Goal: Task Accomplishment & Management: Complete application form

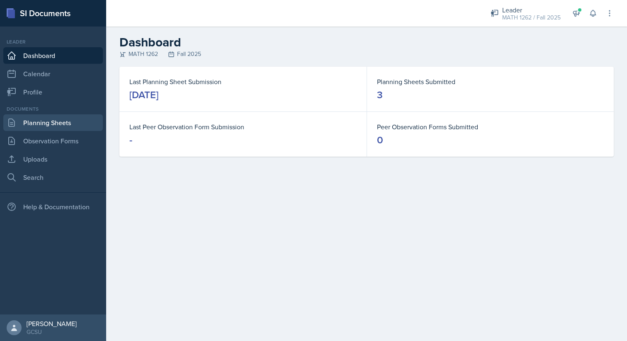
click at [54, 122] on link "Planning Sheets" at bounding box center [52, 122] width 99 height 17
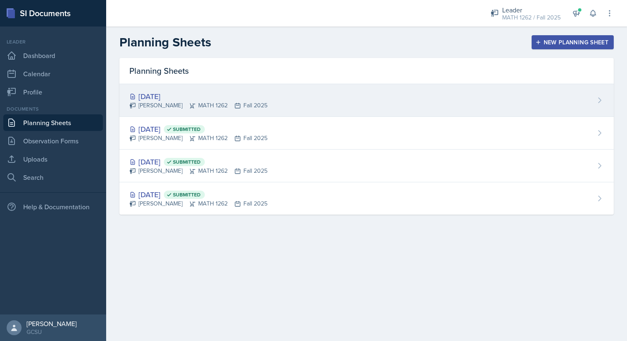
click at [399, 95] on div "[DATE] [PERSON_NAME] MATH 1262 Fall 2025" at bounding box center [366, 100] width 494 height 33
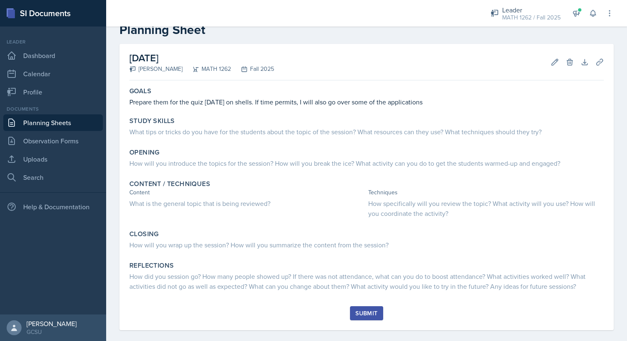
scroll to position [24, 0]
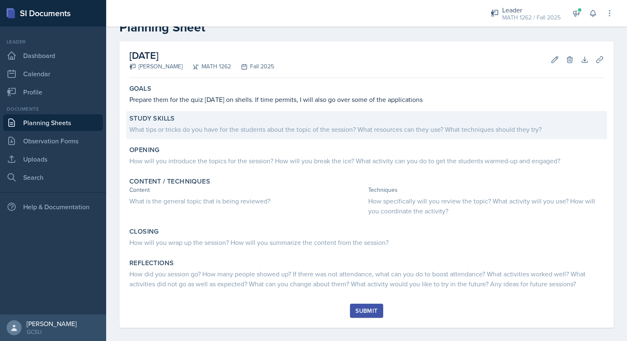
click at [312, 138] on div "Study Skills What tips or tricks do you have for the students about the topic o…" at bounding box center [366, 125] width 481 height 28
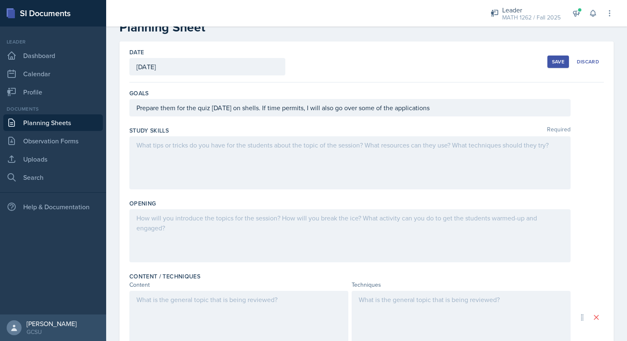
click at [286, 165] on div at bounding box center [349, 162] width 441 height 53
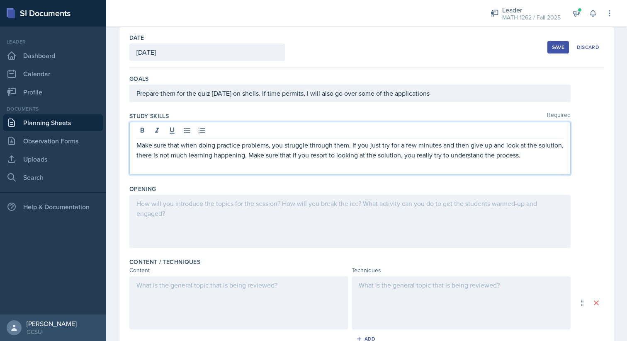
click at [247, 233] on div at bounding box center [349, 221] width 441 height 53
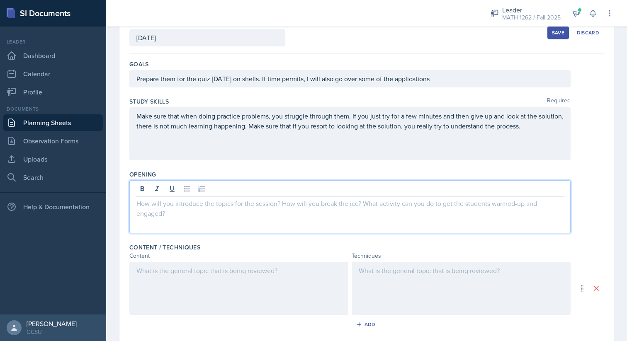
scroll to position [90, 0]
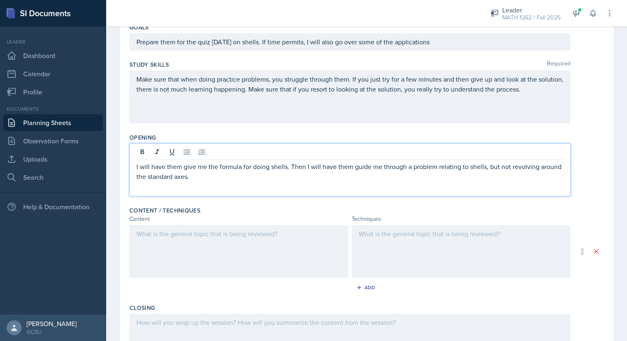
click at [194, 179] on p "I will have them give me the formula for doing shells. Then I will have them gu…" at bounding box center [349, 172] width 427 height 20
click at [151, 239] on div at bounding box center [238, 251] width 219 height 53
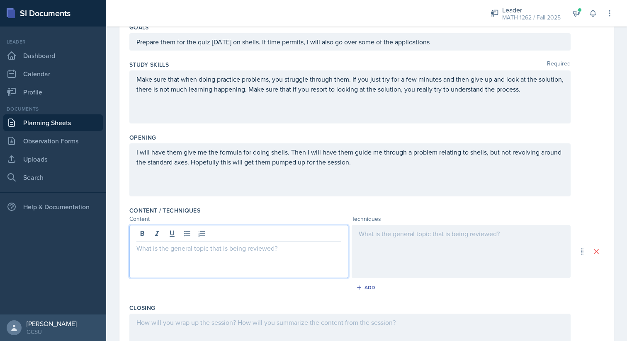
scroll to position [104, 0]
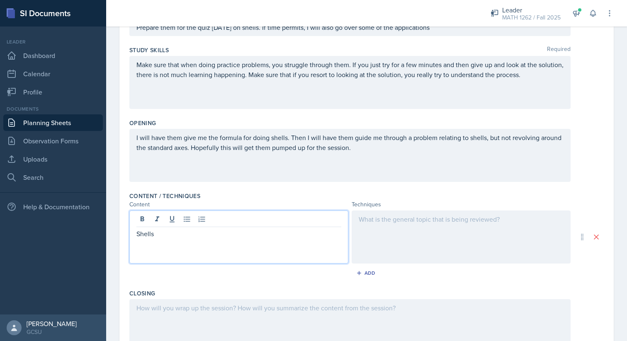
click at [374, 228] on div at bounding box center [461, 237] width 219 height 53
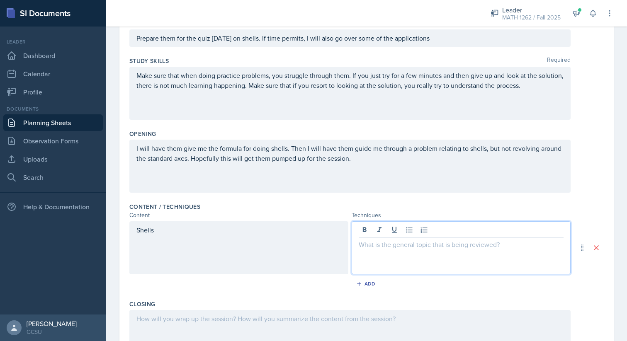
scroll to position [107, 0]
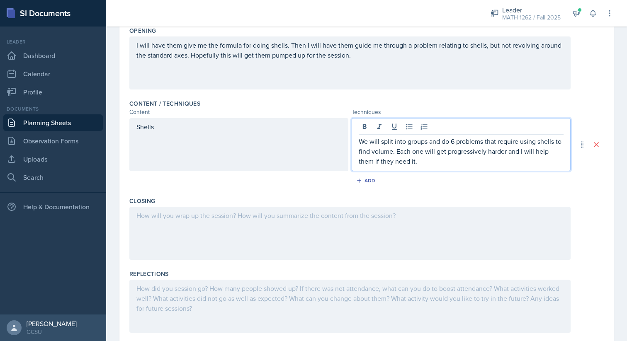
click at [387, 243] on div at bounding box center [349, 233] width 441 height 53
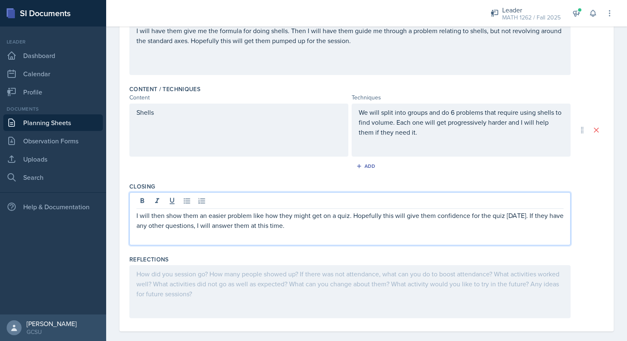
click at [359, 282] on div at bounding box center [349, 291] width 441 height 53
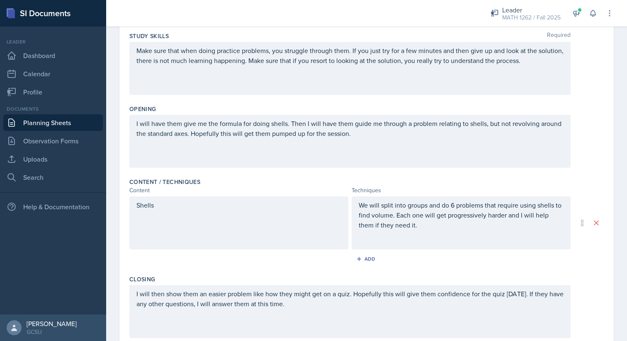
scroll to position [0, 0]
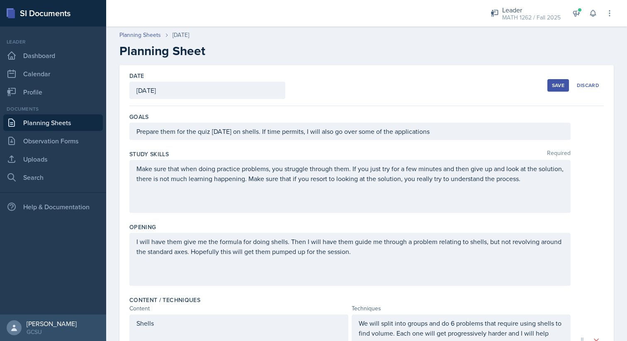
click at [556, 80] on button "Save" at bounding box center [558, 85] width 22 height 12
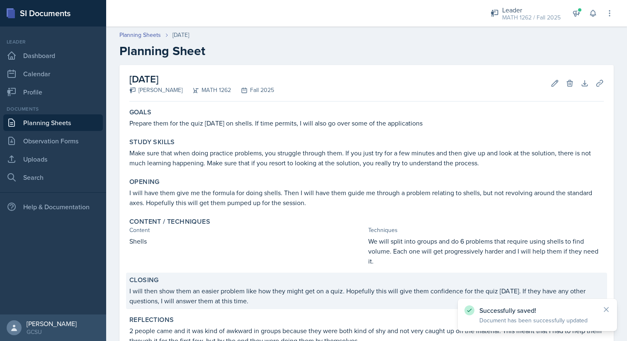
scroll to position [62, 0]
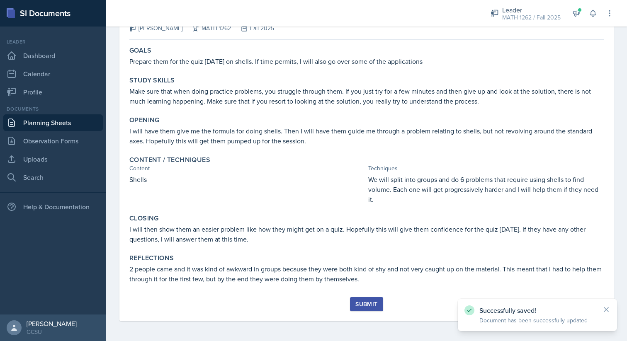
click at [373, 300] on button "Submit" at bounding box center [366, 304] width 33 height 14
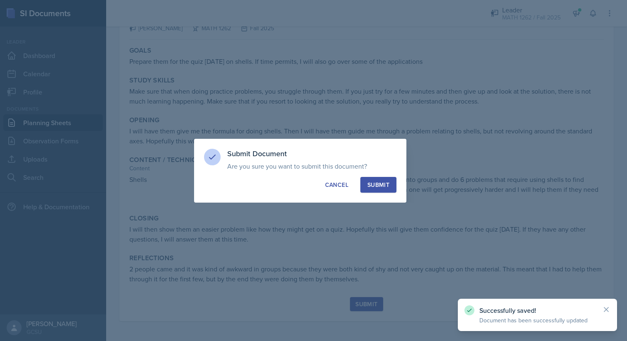
click at [390, 180] on button "Submit" at bounding box center [378, 185] width 36 height 16
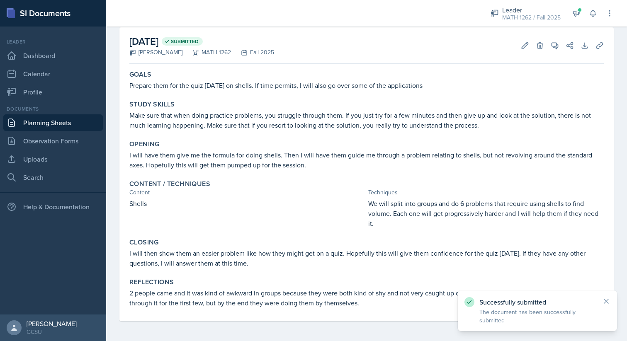
click at [75, 120] on link "Planning Sheets" at bounding box center [52, 122] width 99 height 17
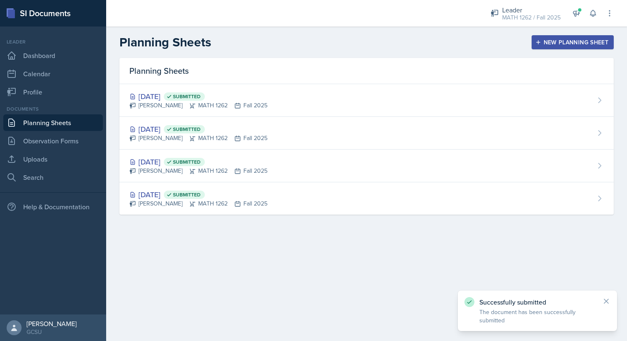
click at [570, 47] on button "New Planning Sheet" at bounding box center [572, 42] width 82 height 14
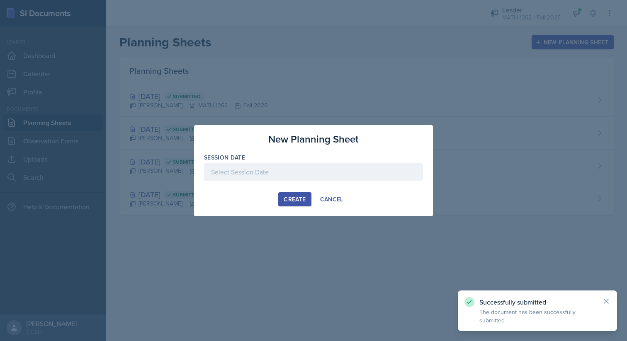
click at [356, 167] on div at bounding box center [313, 171] width 219 height 17
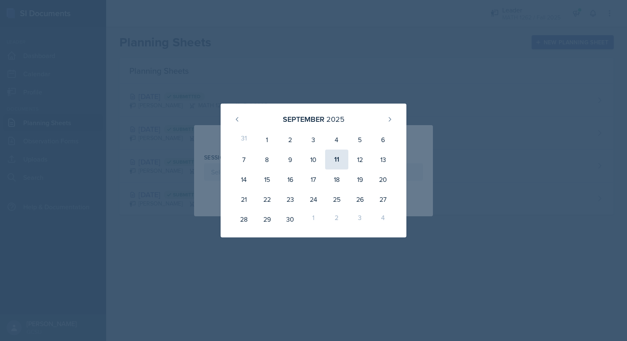
click at [340, 161] on div "11" at bounding box center [336, 160] width 23 height 20
type input "[DATE]"
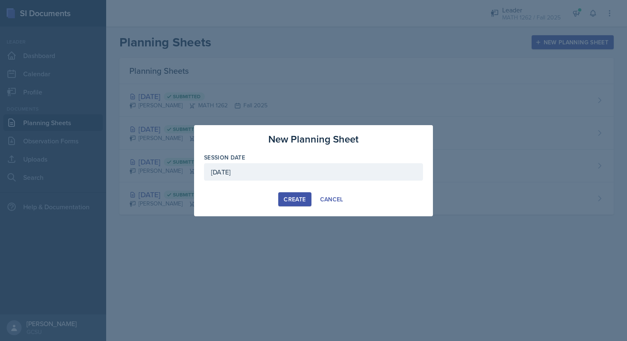
click at [294, 186] on div at bounding box center [313, 185] width 219 height 8
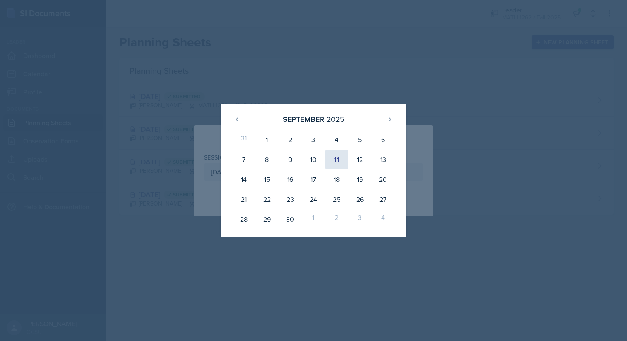
click at [337, 163] on div "11" at bounding box center [336, 160] width 23 height 20
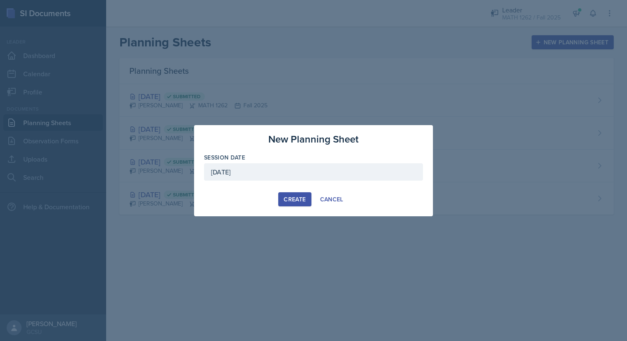
click at [303, 204] on button "Create" at bounding box center [294, 199] width 33 height 14
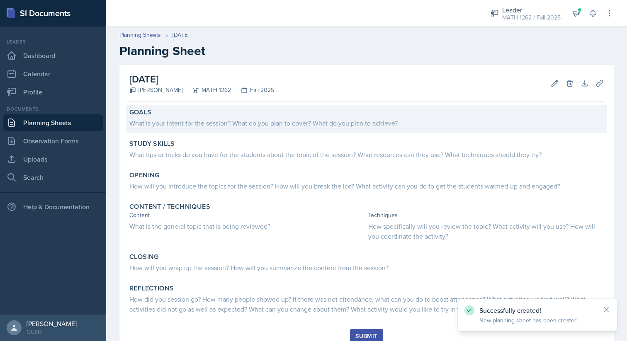
click at [256, 120] on div "What is your intent for the session? What do you plan to cover? What do you pla…" at bounding box center [366, 123] width 474 height 10
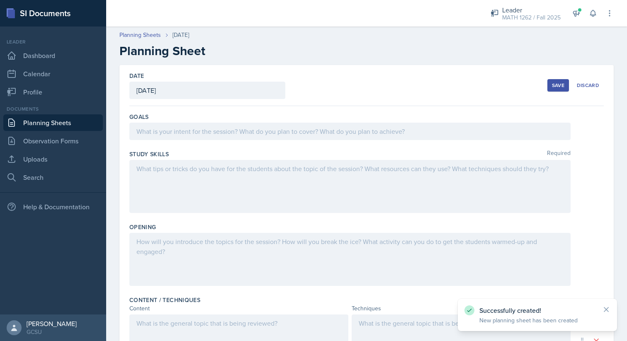
click at [244, 136] on div at bounding box center [349, 131] width 441 height 17
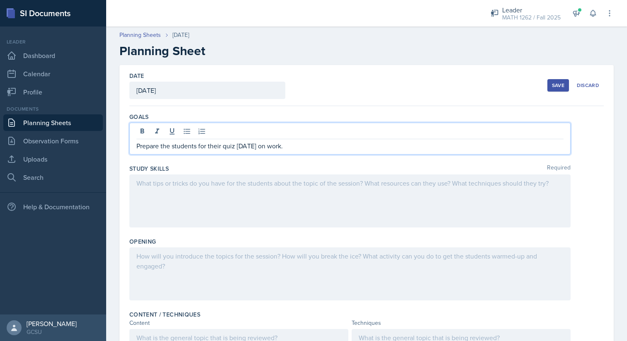
click at [230, 175] on div at bounding box center [349, 201] width 441 height 53
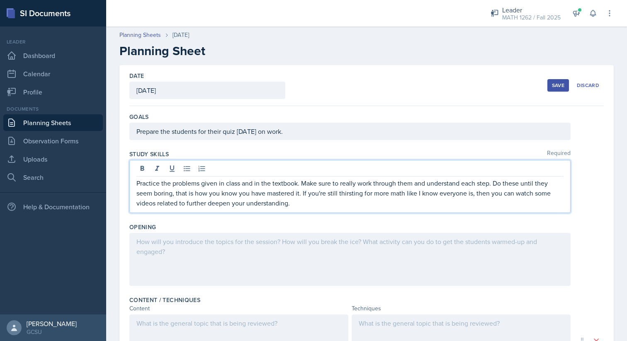
click at [257, 267] on div at bounding box center [349, 259] width 441 height 53
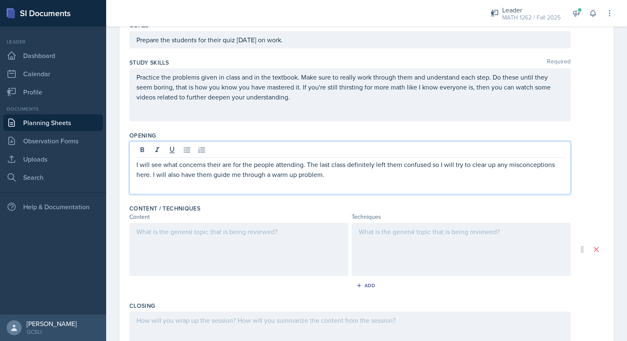
click at [228, 245] on div at bounding box center [238, 249] width 219 height 53
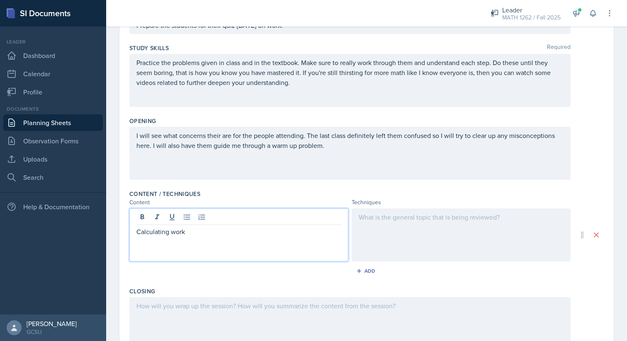
click at [451, 247] on div at bounding box center [461, 235] width 219 height 53
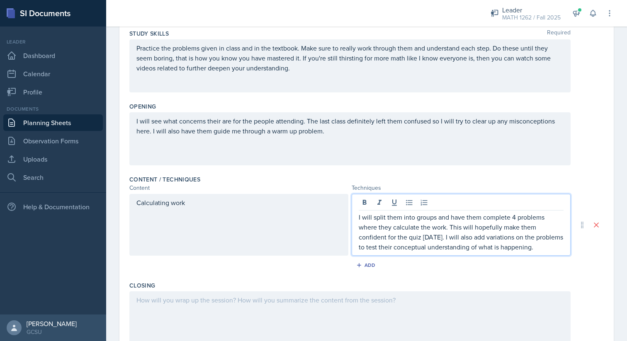
click at [381, 306] on div at bounding box center [349, 317] width 441 height 53
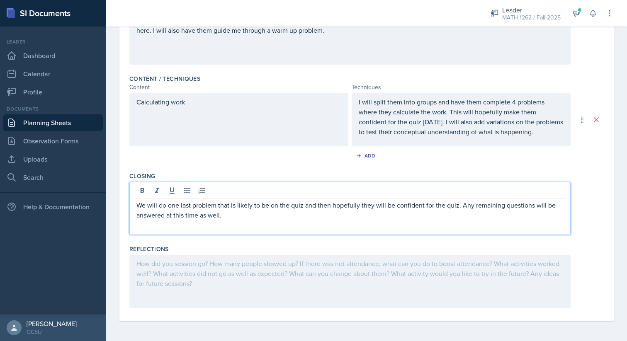
scroll to position [0, 0]
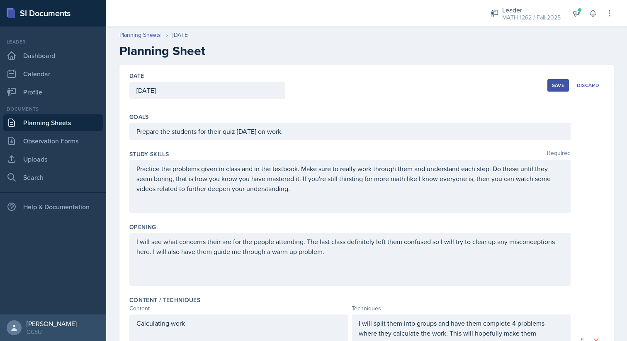
click at [554, 83] on div "Save" at bounding box center [558, 85] width 12 height 7
